Goal: Task Accomplishment & Management: Use online tool/utility

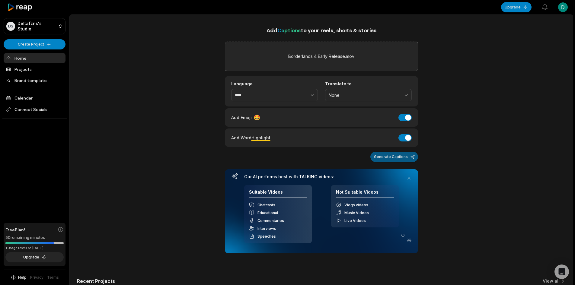
click at [403, 154] on button "Generate Captions" at bounding box center [394, 157] width 48 height 10
click at [155, 106] on div "Add Captions to your reels, shorts & stories Borderlands 4 Early Release.mov La…" at bounding box center [321, 202] width 503 height 352
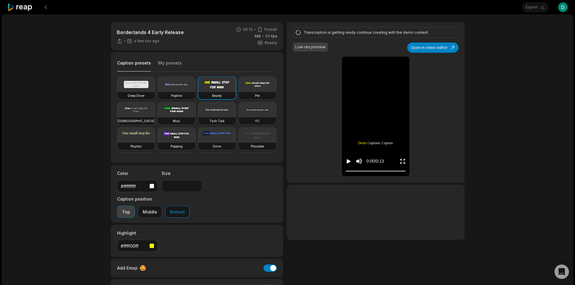
click at [135, 206] on button "Top" at bounding box center [126, 212] width 18 height 12
click at [162, 206] on button "Middle" at bounding box center [150, 212] width 24 height 12
click at [190, 206] on button "Bottom" at bounding box center [177, 212] width 24 height 12
click at [162, 206] on button "Middle" at bounding box center [150, 212] width 24 height 12
click at [347, 163] on icon "Play video" at bounding box center [349, 161] width 4 height 4
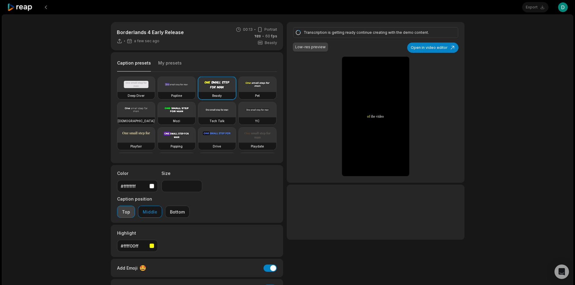
click at [135, 206] on button "Top" at bounding box center [126, 212] width 18 height 12
click at [190, 206] on button "Bottom" at bounding box center [177, 212] width 24 height 12
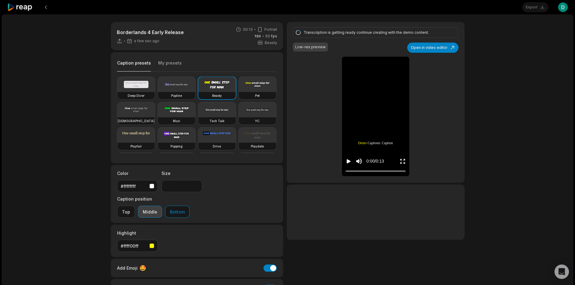
click at [162, 206] on button "Middle" at bounding box center [150, 212] width 24 height 12
click at [135, 206] on button "Top" at bounding box center [126, 212] width 18 height 12
click at [348, 163] on icon "Play video" at bounding box center [349, 161] width 4 height 4
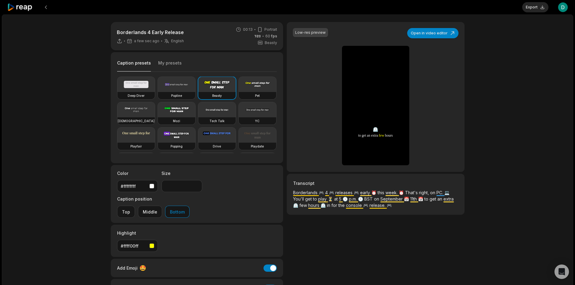
click at [317, 64] on div "Low-res preview Open in video editor 🎮 Borderlands Borderlands 4 4 releases rel…" at bounding box center [375, 97] width 177 height 150
click at [346, 152] on icon "Pause video" at bounding box center [349, 151] width 6 height 6
drag, startPoint x: 346, startPoint y: 161, endPoint x: 332, endPoint y: 160, distance: 13.9
click at [330, 160] on div "Low-res preview Open in video editor 🎮 Borderlands Borderlands 4 4 releases rel…" at bounding box center [375, 97] width 177 height 150
click at [349, 148] on icon "Play video" at bounding box center [349, 151] width 6 height 6
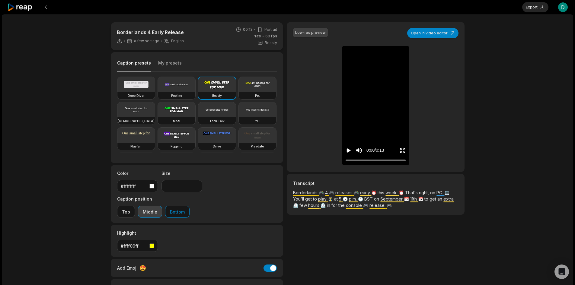
click at [162, 206] on button "Middle" at bounding box center [150, 212] width 24 height 12
click at [349, 148] on icon "Play video" at bounding box center [349, 151] width 6 height 6
click at [523, 146] on div "Borderlands 4 Early Release a min ago English en 00:13 Portrait 60 fps Beasty C…" at bounding box center [287, 178] width 571 height 328
click at [507, 87] on div "Borderlands 4 Early Release a min ago English en 00:13 Portrait 60 fps Beasty C…" at bounding box center [287, 178] width 571 height 328
click at [531, 8] on button "Export" at bounding box center [535, 7] width 26 height 10
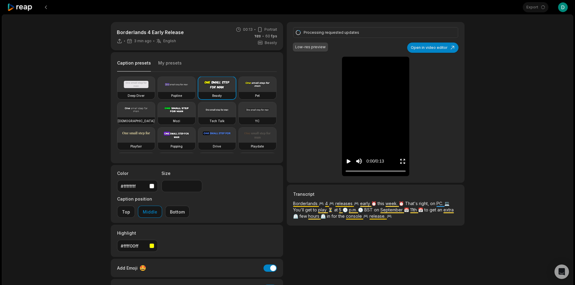
click at [521, 83] on div "Borderlands 4 Early Release 3 min ago English en 00:13 Portrait 60 fps Beasty C…" at bounding box center [287, 178] width 571 height 328
click at [539, 94] on div "Borderlands 4 Early Release 4 min ago English en 00:13 Portrait 60 fps Beasty C…" at bounding box center [287, 178] width 571 height 328
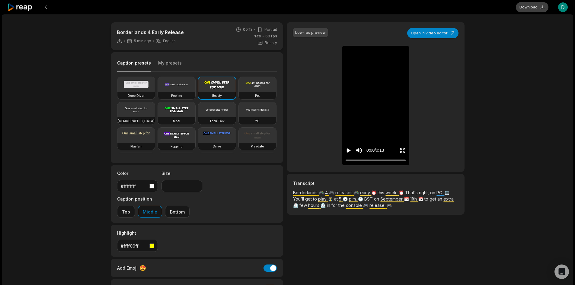
click at [531, 8] on button "Download" at bounding box center [532, 7] width 33 height 10
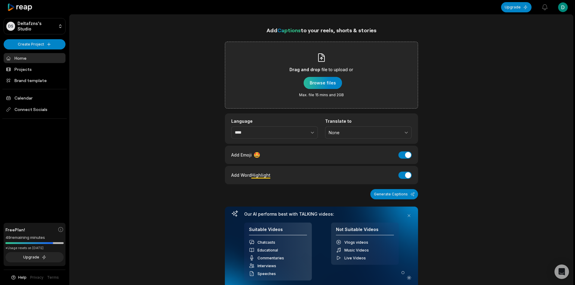
click at [331, 86] on div "button" at bounding box center [323, 83] width 38 height 12
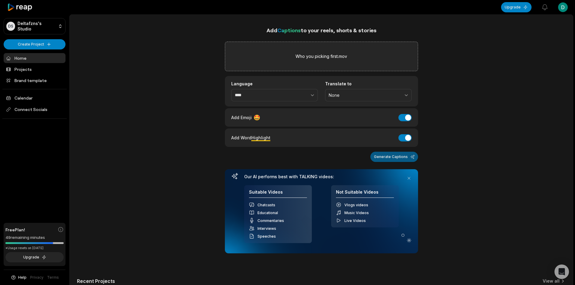
click at [398, 155] on button "Generate Captions" at bounding box center [394, 157] width 48 height 10
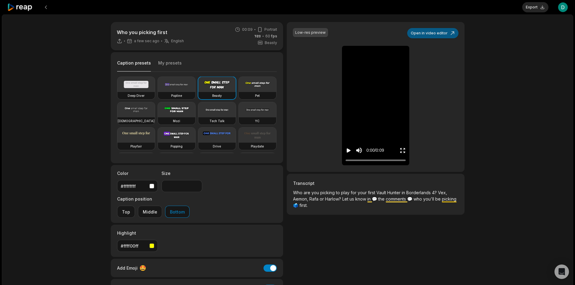
click at [432, 33] on button "Open in video editor" at bounding box center [432, 33] width 51 height 10
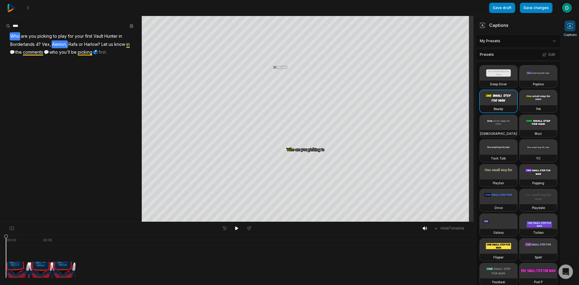
click at [60, 44] on span "Aemon," at bounding box center [60, 44] width 16 height 8
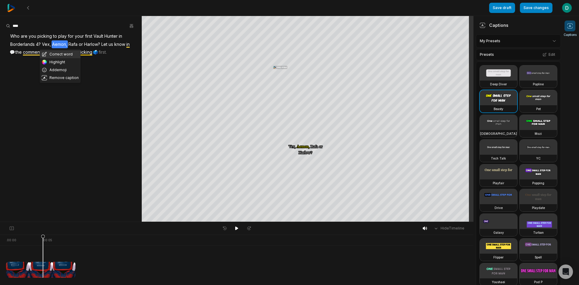
click at [61, 54] on button "Correct word" at bounding box center [60, 54] width 41 height 8
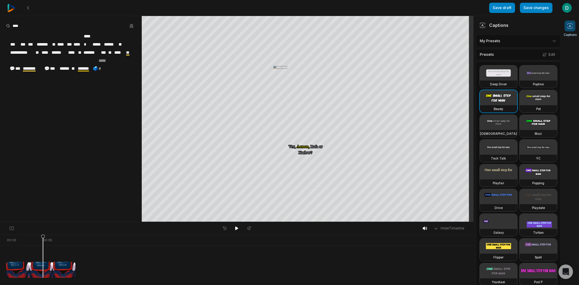
click at [58, 49] on span "******" at bounding box center [59, 53] width 17 height 8
click at [95, 49] on span "*******" at bounding box center [90, 53] width 18 height 8
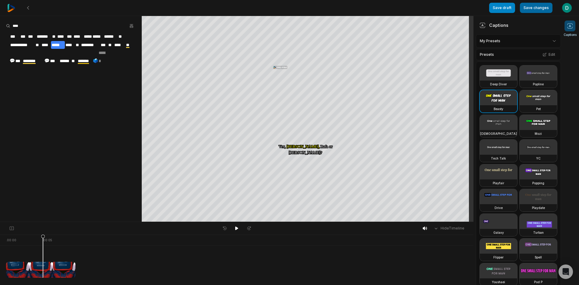
click at [538, 8] on button "Save changes" at bounding box center [536, 8] width 33 height 10
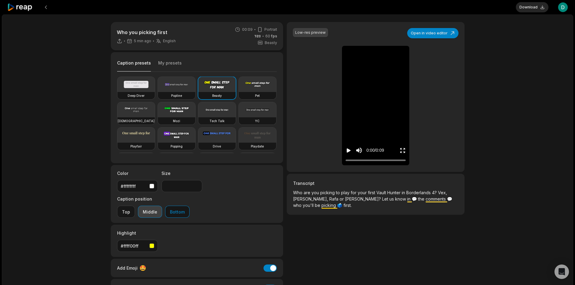
click at [162, 206] on button "Middle" at bounding box center [150, 212] width 24 height 12
click at [349, 148] on icon "Play video" at bounding box center [349, 151] width 6 height 6
click at [348, 151] on icon "Pause video" at bounding box center [349, 151] width 6 height 6
click at [530, 7] on button "Export" at bounding box center [535, 7] width 26 height 10
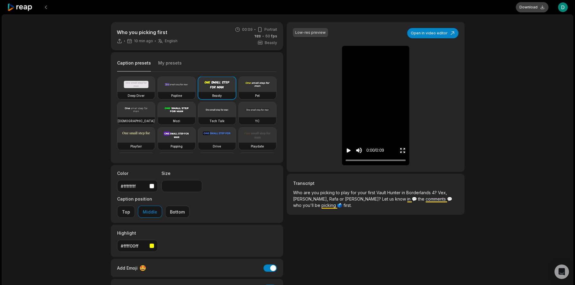
click at [528, 8] on button "Download" at bounding box center [532, 7] width 33 height 10
